Goal: Transaction & Acquisition: Purchase product/service

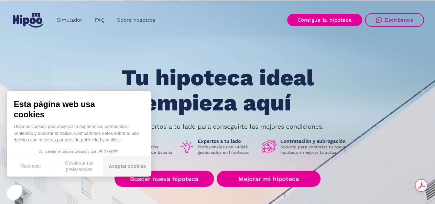
click at [129, 172] on button "Aceptar cookies" at bounding box center [127, 166] width 48 height 20
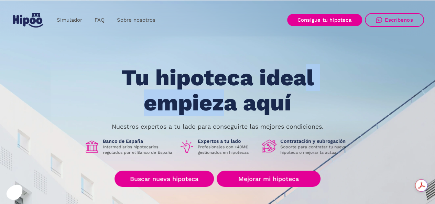
drag, startPoint x: 226, startPoint y: 96, endPoint x: 306, endPoint y: 51, distance: 91.4
click at [306, 51] on section "Tu hipoteca ideal empieza aquí Nuestros expertos a tu lado para conseguirte las…" at bounding box center [217, 168] width 435 height 339
click at [320, 64] on section "Tu hipoteca ideal empieza aquí Nuestros expertos a tu lado para conseguirte las…" at bounding box center [217, 168] width 435 height 339
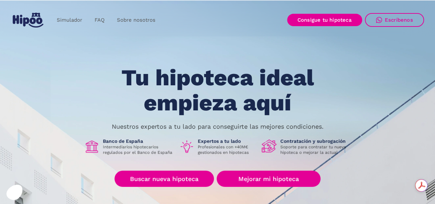
click at [328, 74] on h1 "Tu hipoteca ideal empieza aquí" at bounding box center [217, 90] width 261 height 50
drag, startPoint x: 120, startPoint y: 75, endPoint x: 177, endPoint y: 78, distance: 57.5
click at [177, 78] on h1 "Tu hipoteca ideal empieza aquí" at bounding box center [217, 90] width 261 height 50
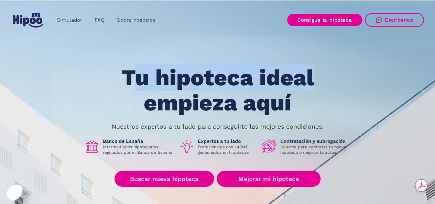
drag, startPoint x: 318, startPoint y: 77, endPoint x: 130, endPoint y: 79, distance: 188.1
click at [130, 79] on h1 "Tu hipoteca ideal empieza aquí" at bounding box center [217, 90] width 261 height 50
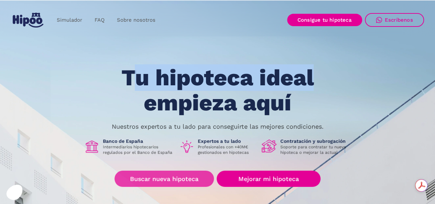
click at [166, 180] on link "Buscar nueva hipoteca" at bounding box center [163, 179] width 99 height 16
